Goal: Information Seeking & Learning: Learn about a topic

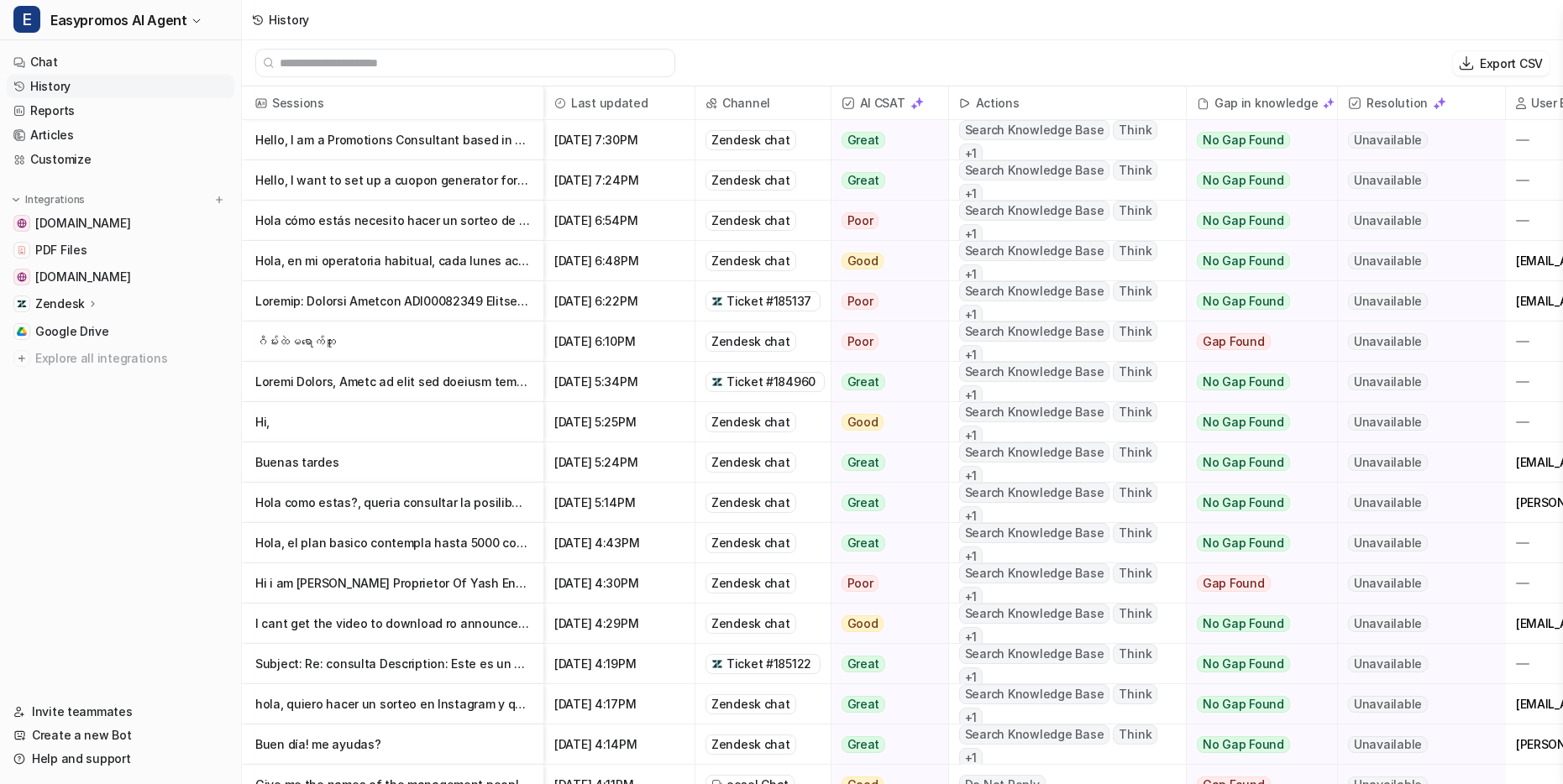
click at [429, 144] on p "Hello, I am a Promotions Consultant based in [GEOGRAPHIC_DATA]. I am due to lau…" at bounding box center [393, 141] width 275 height 41
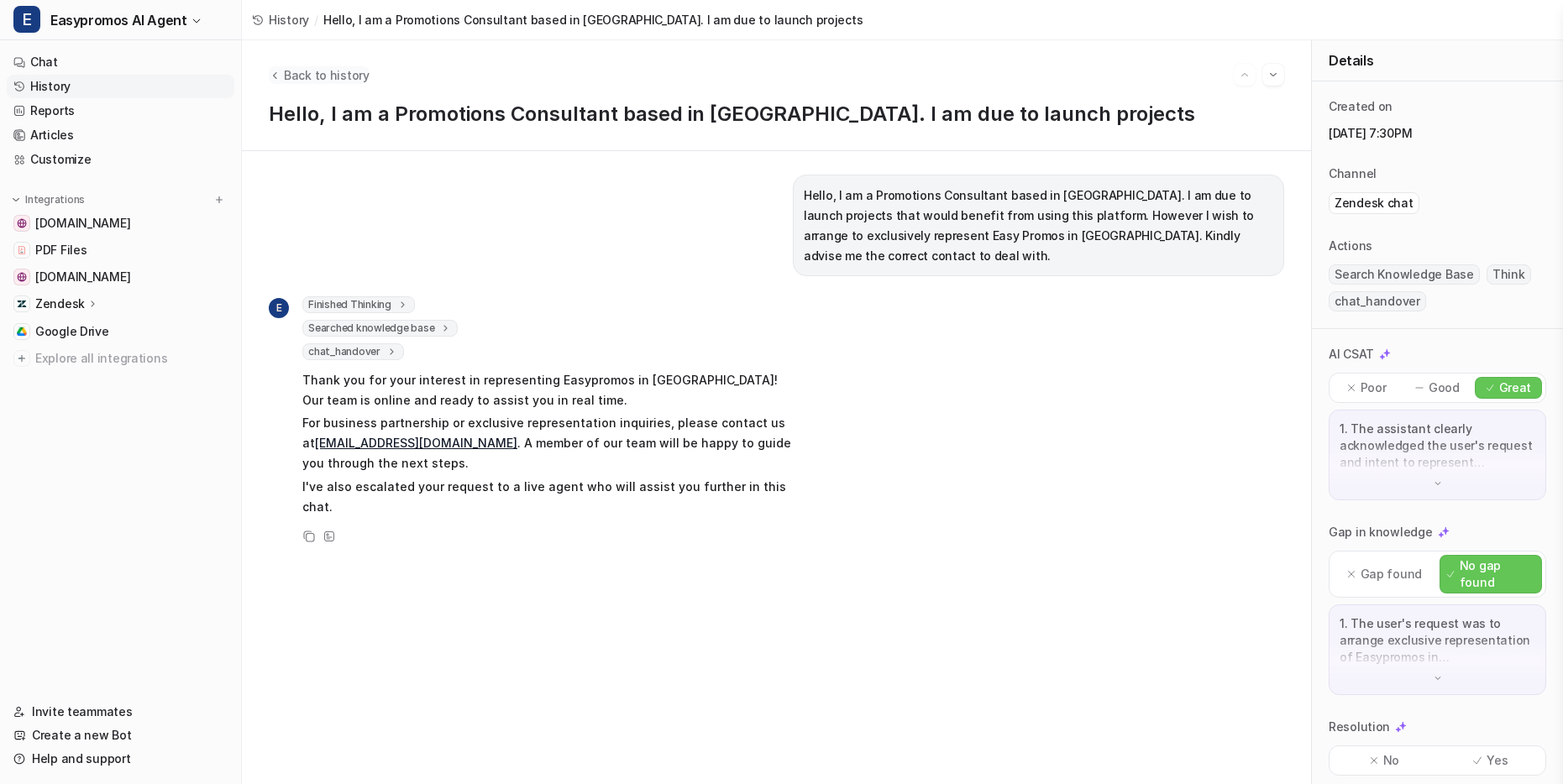
click at [284, 76] on span "Back to history" at bounding box center [326, 75] width 86 height 18
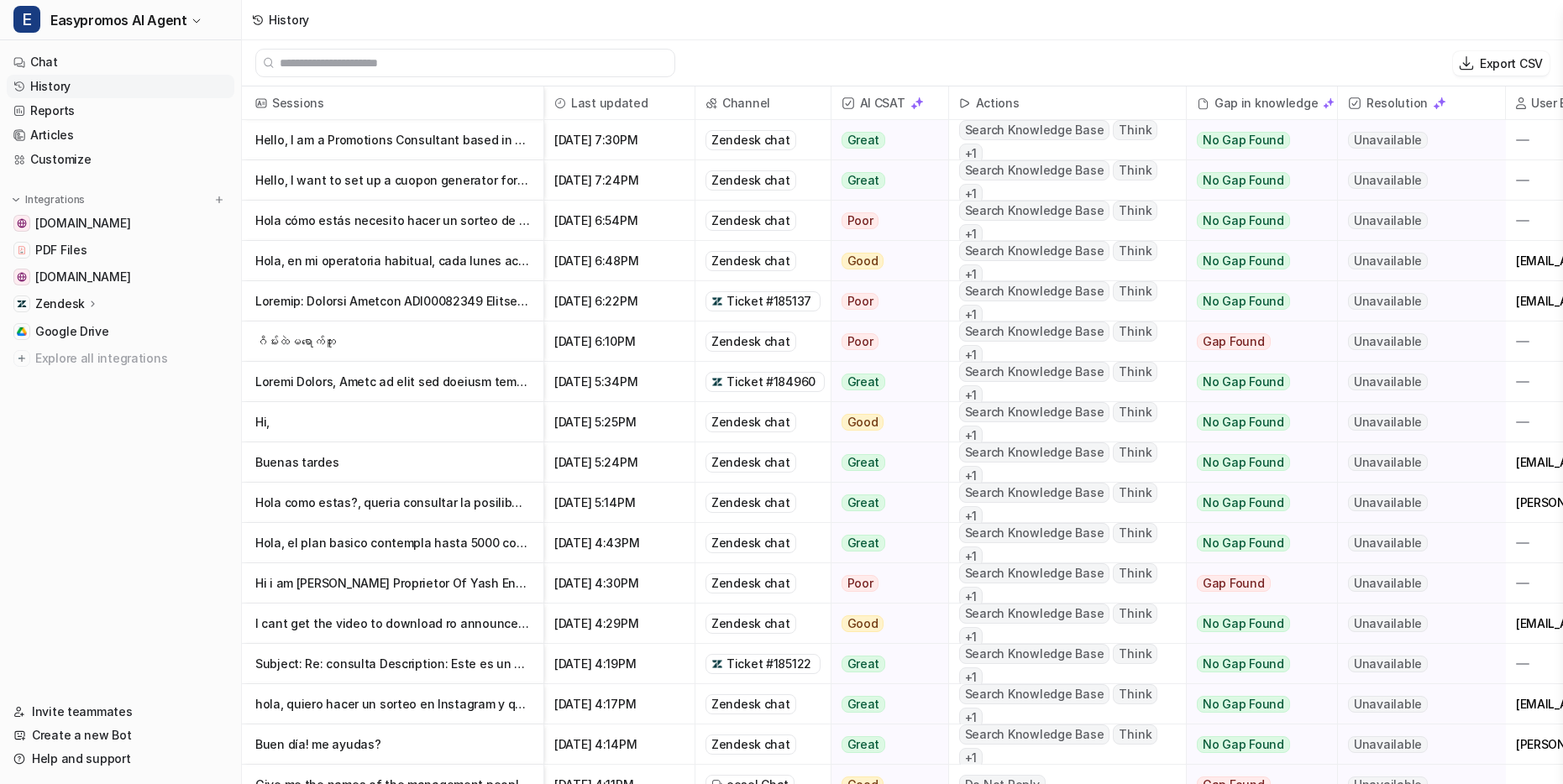
click at [370, 179] on p "Hello, I want to set up a cuopon generator for my website, whose cuopons can be…" at bounding box center [393, 180] width 275 height 41
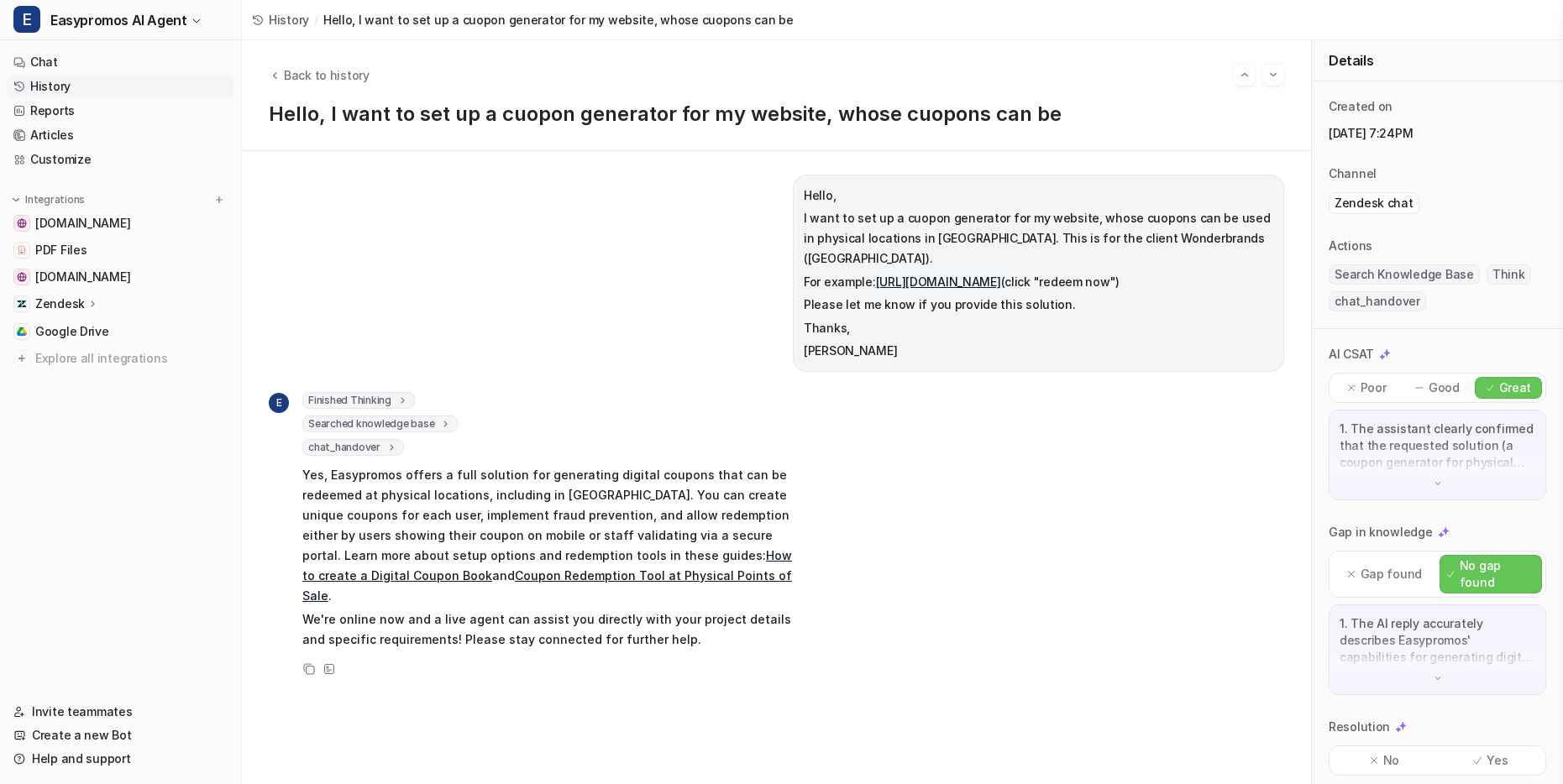
click at [934, 275] on link "https://www.stonefire.com/offers/" at bounding box center [939, 282] width 126 height 14
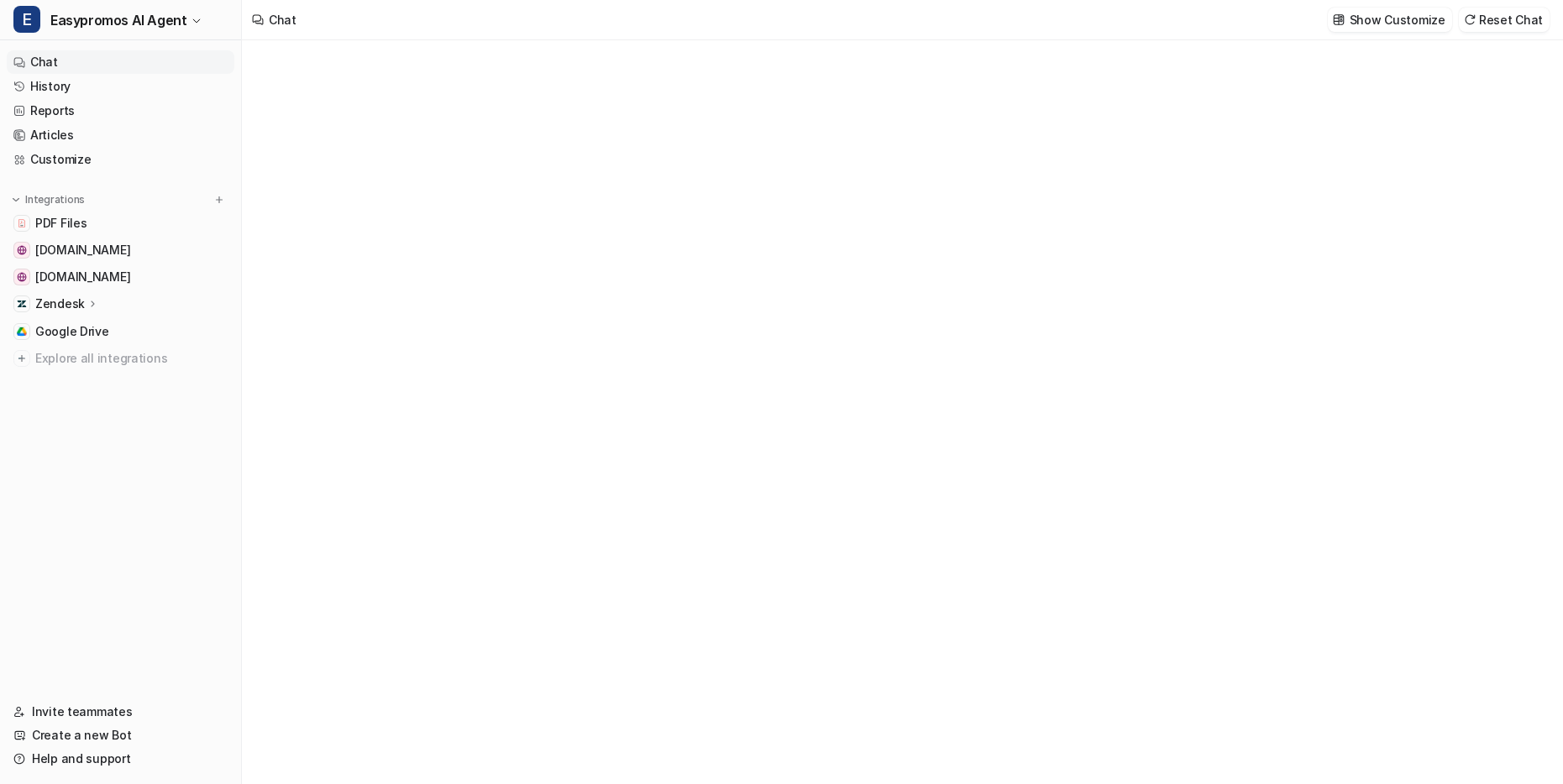
type textarea "**********"
click at [36, 133] on link "Articles" at bounding box center [120, 135] width 227 height 24
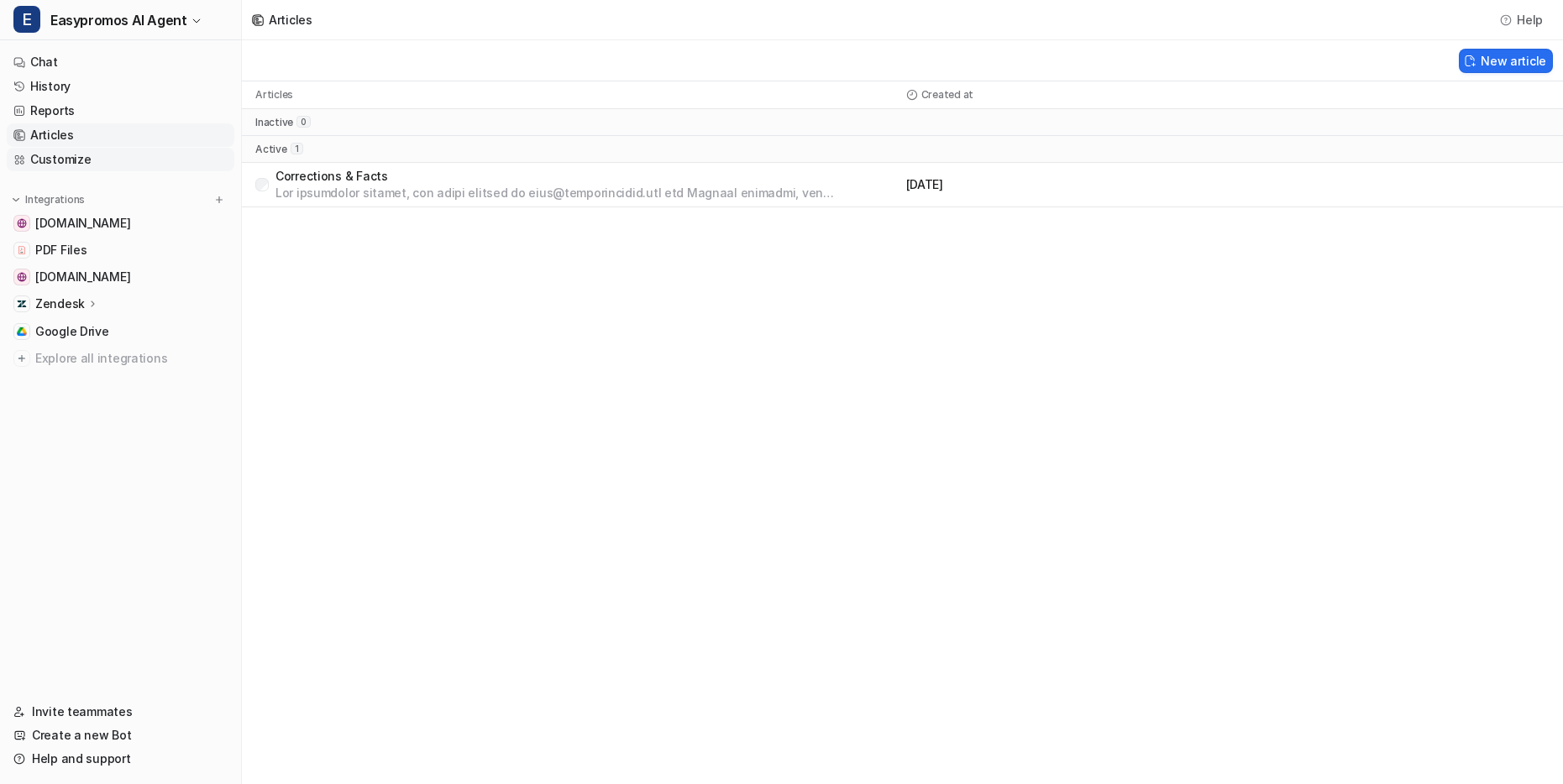
click at [68, 162] on link "Customize" at bounding box center [120, 159] width 227 height 24
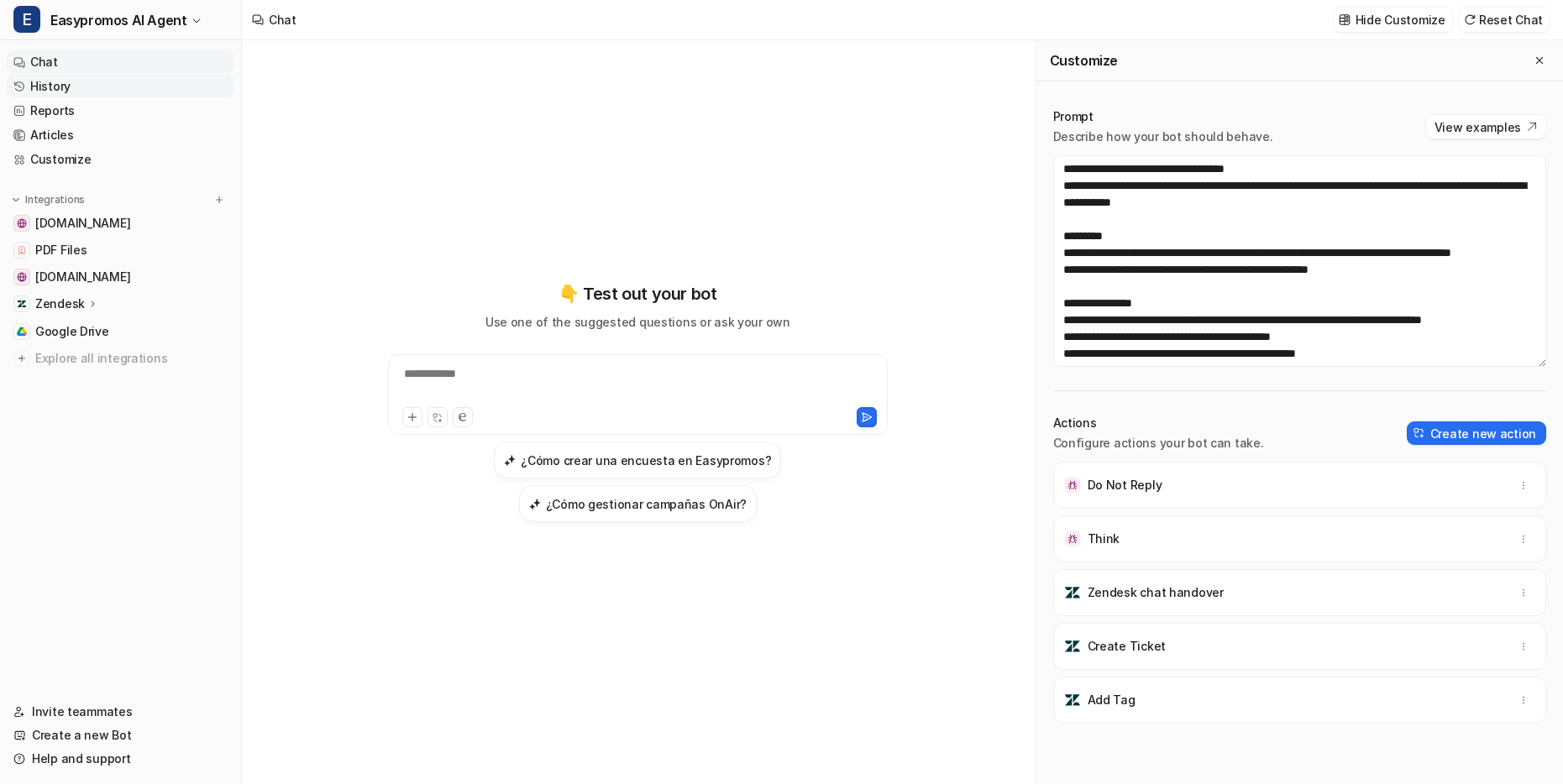
click at [51, 92] on link "History" at bounding box center [120, 87] width 227 height 24
